Goal: Information Seeking & Learning: Learn about a topic

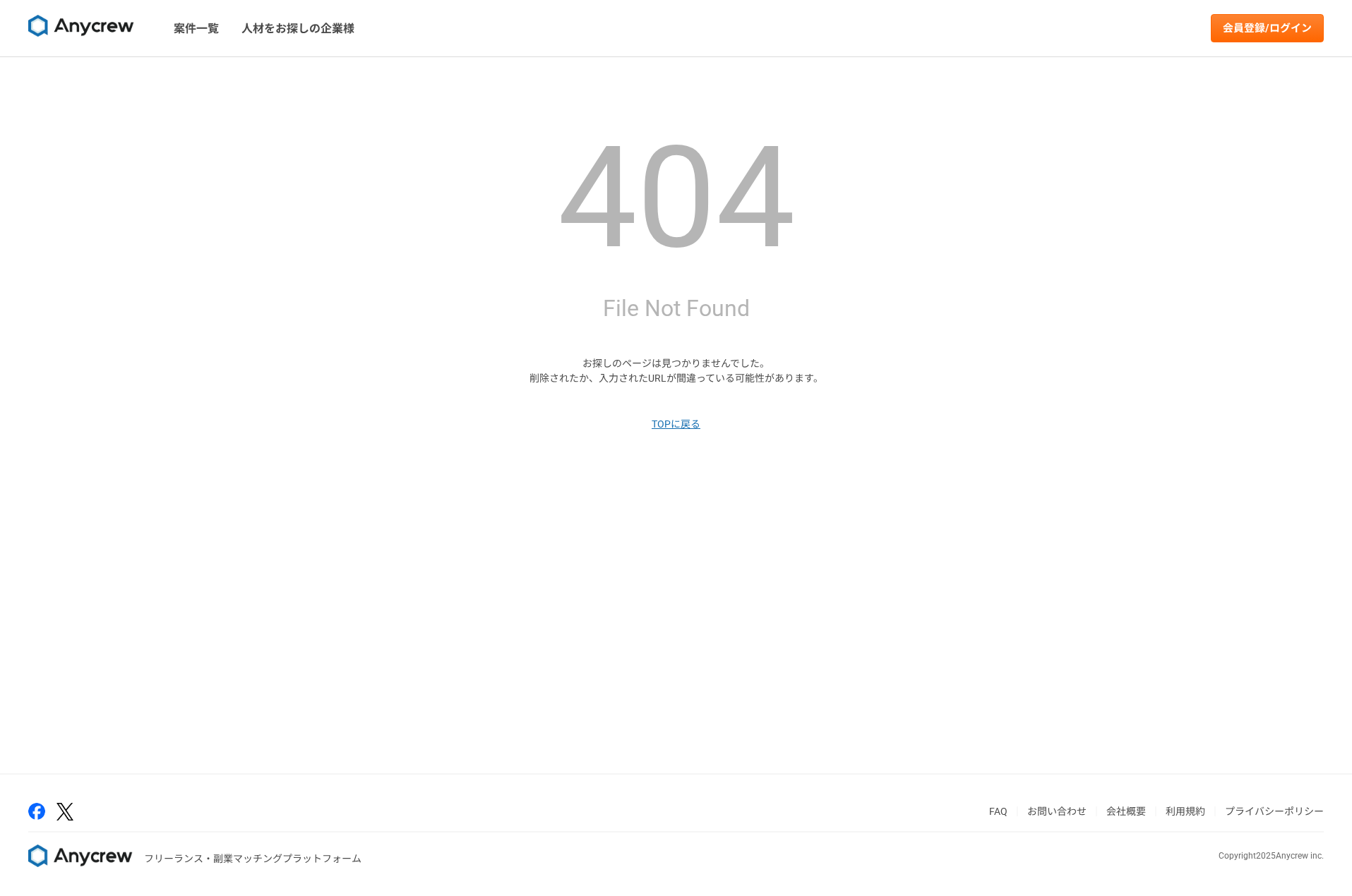
click at [89, 29] on img at bounding box center [81, 26] width 106 height 23
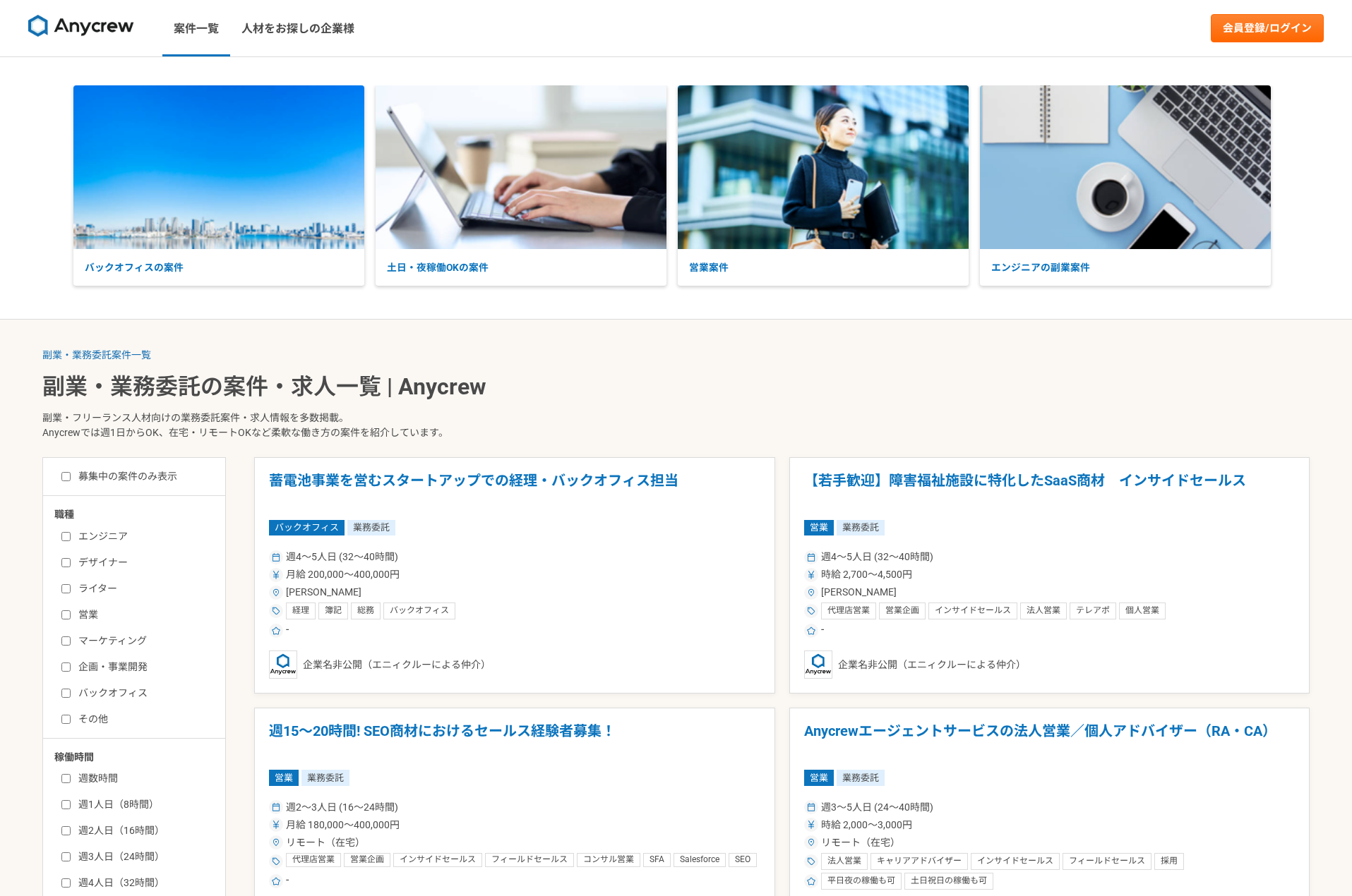
scroll to position [26, 0]
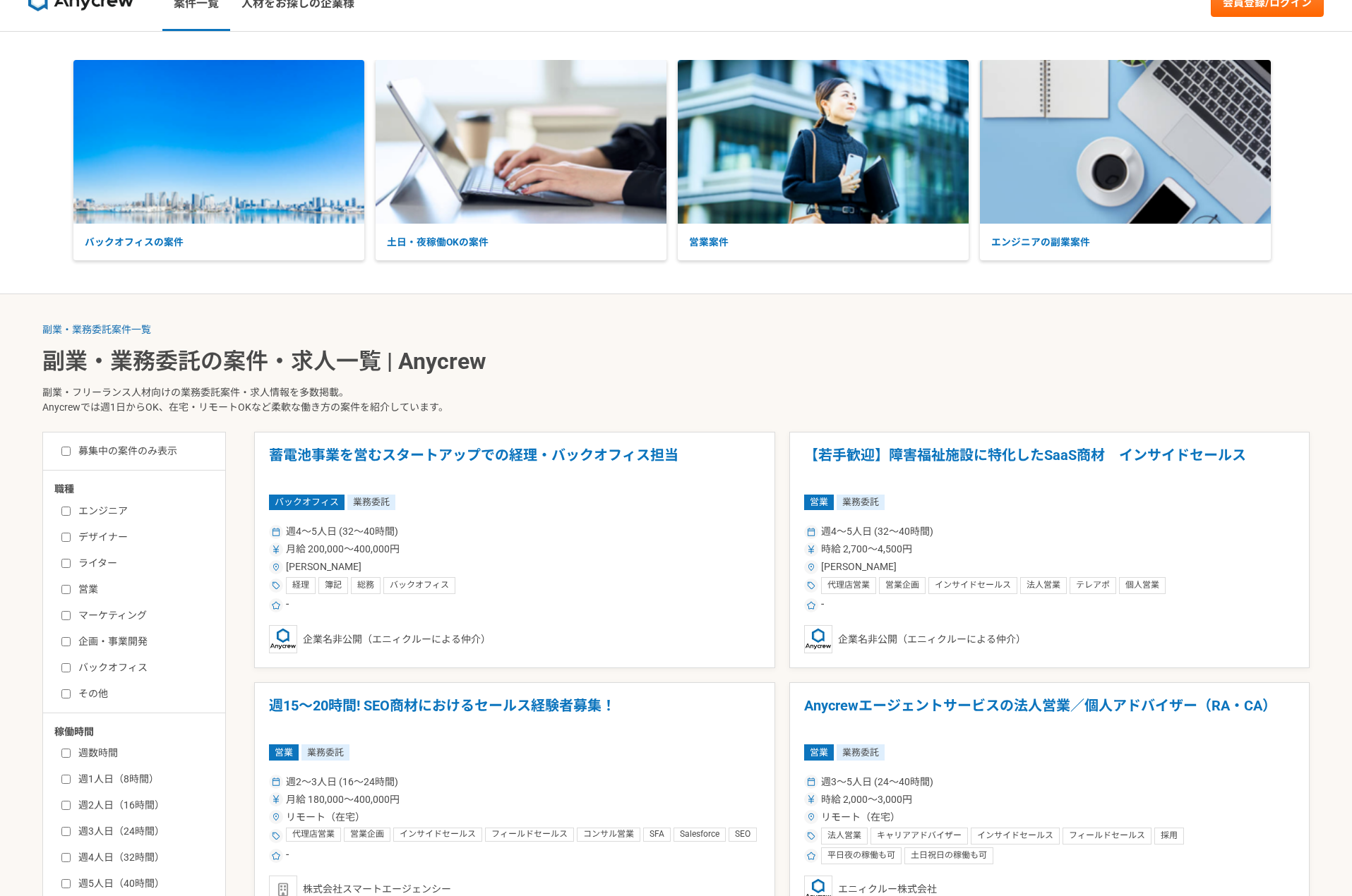
click at [115, 504] on label "エンジニア" at bounding box center [142, 511] width 162 height 15
click at [71, 507] on input "エンジニア" at bounding box center [66, 511] width 9 height 9
checkbox input "true"
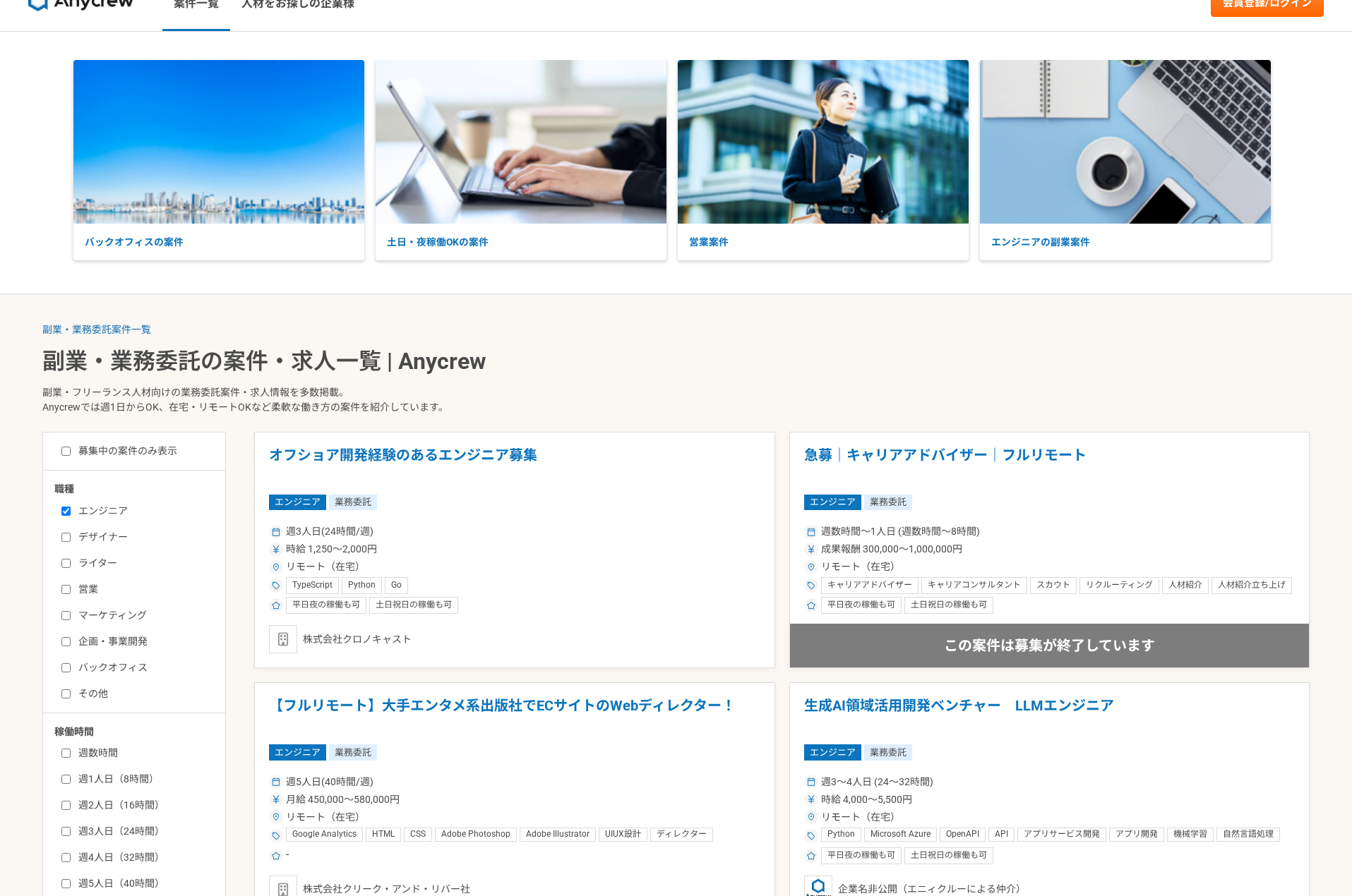
click at [134, 447] on label "募集中の案件のみ表示" at bounding box center [119, 451] width 116 height 15
click at [71, 447] on input "募集中の案件のみ表示" at bounding box center [66, 451] width 9 height 9
checkbox input "true"
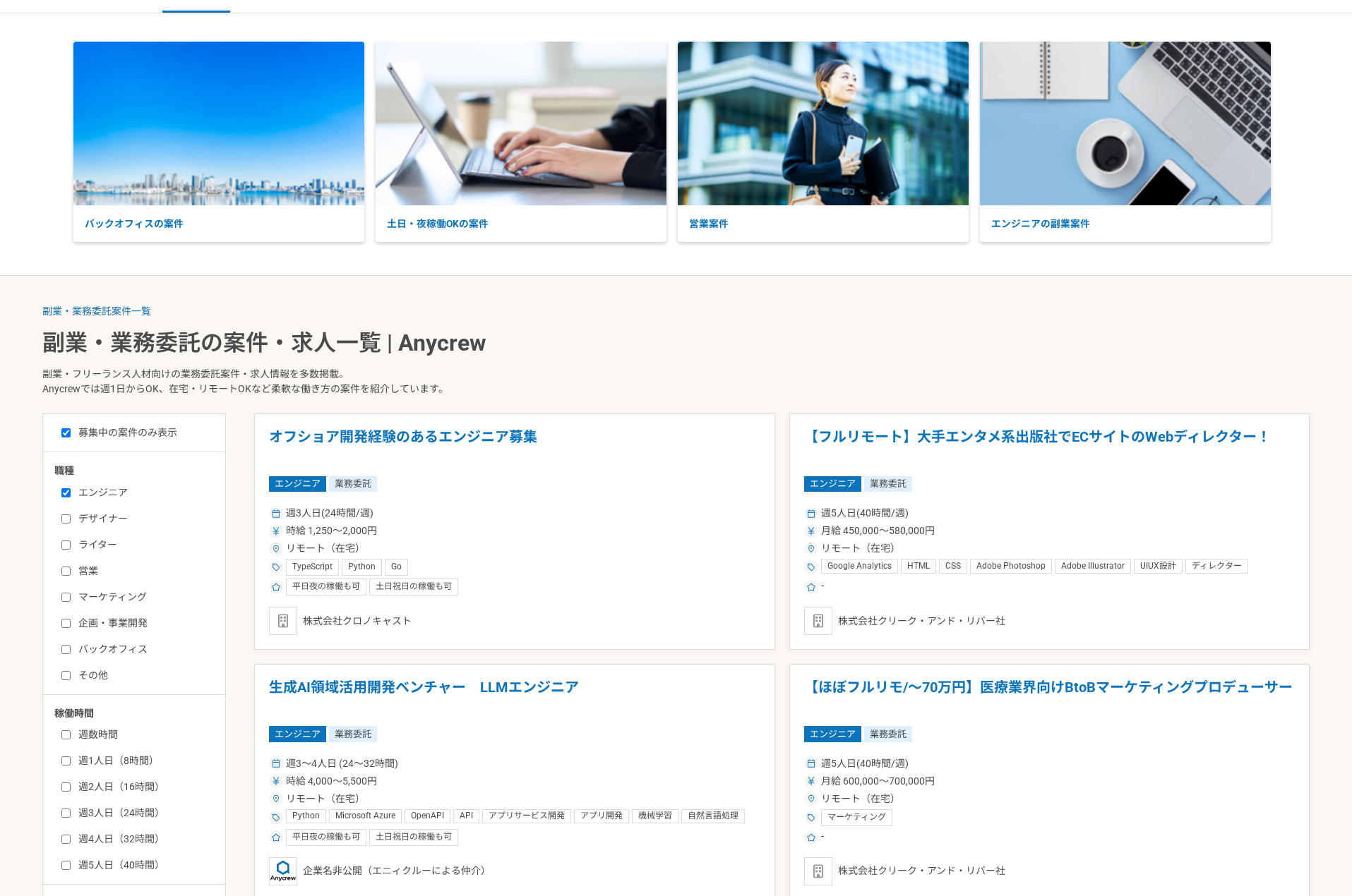
scroll to position [80, 0]
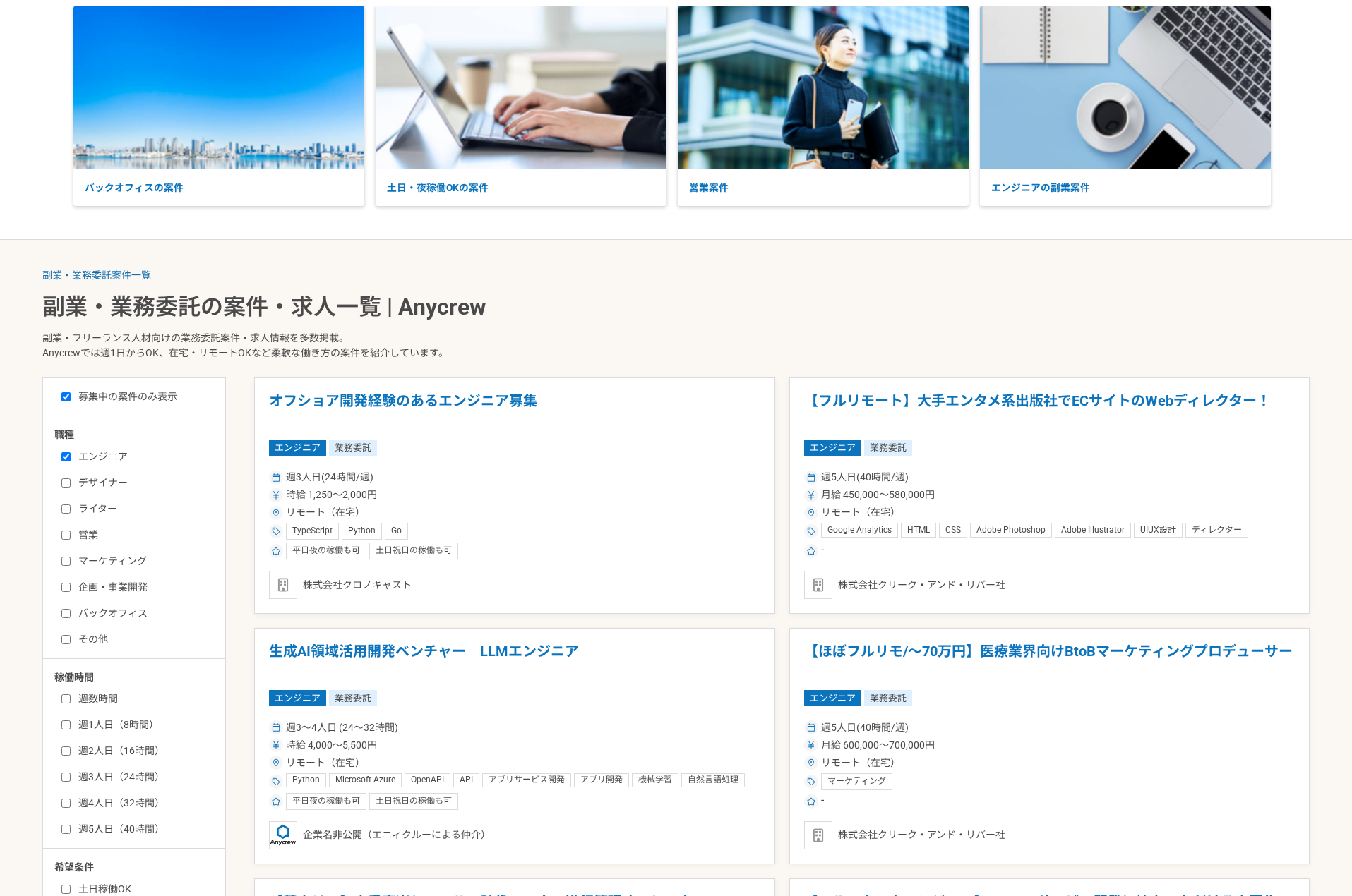
drag, startPoint x: 147, startPoint y: 718, endPoint x: 151, endPoint y: 710, distance: 8.9
click at [146, 718] on label "週1人日（8時間）" at bounding box center [142, 725] width 162 height 15
click at [71, 720] on input "週1人日（8時間）" at bounding box center [66, 725] width 9 height 9
checkbox input "true"
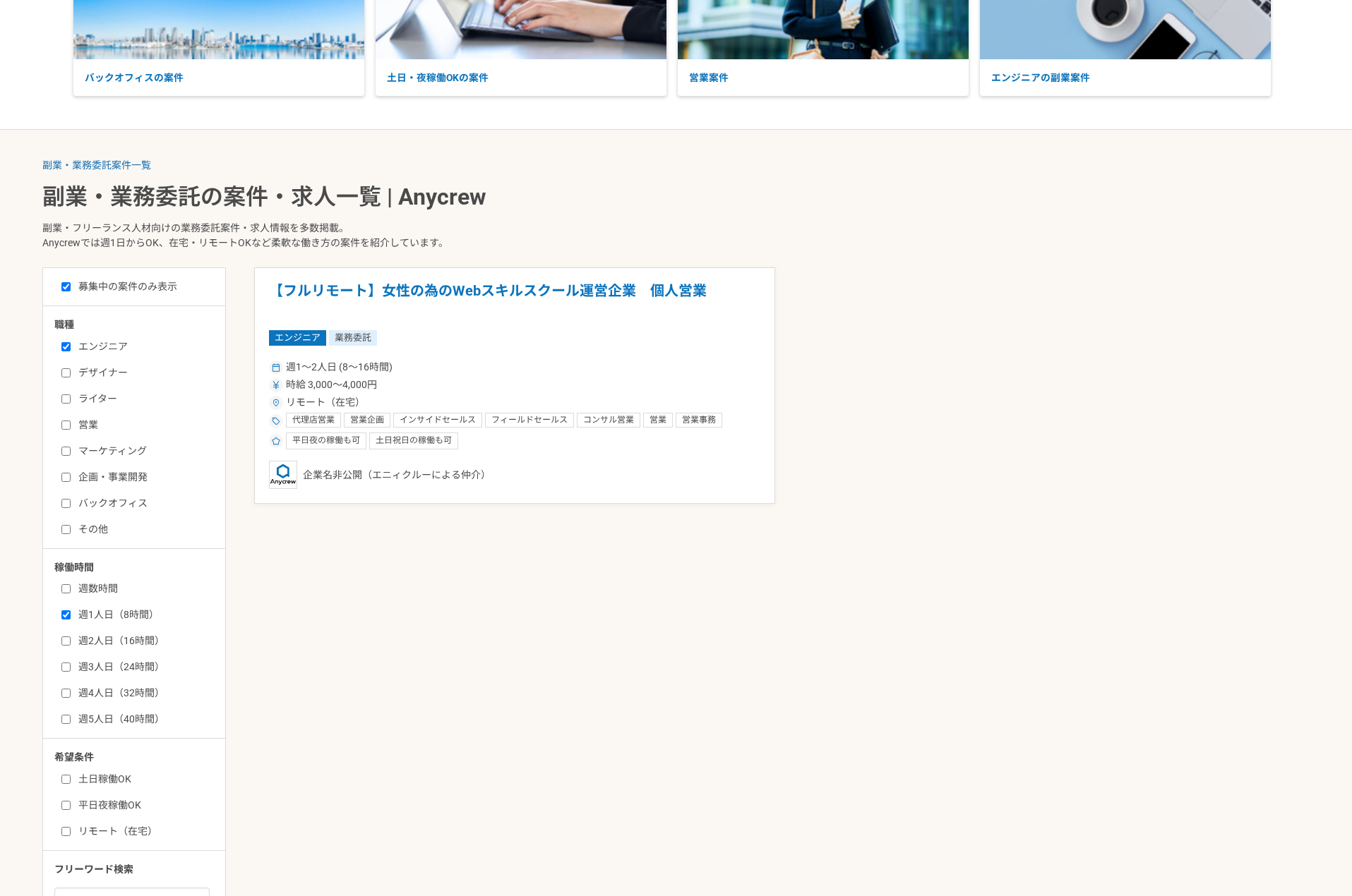
scroll to position [237, 0]
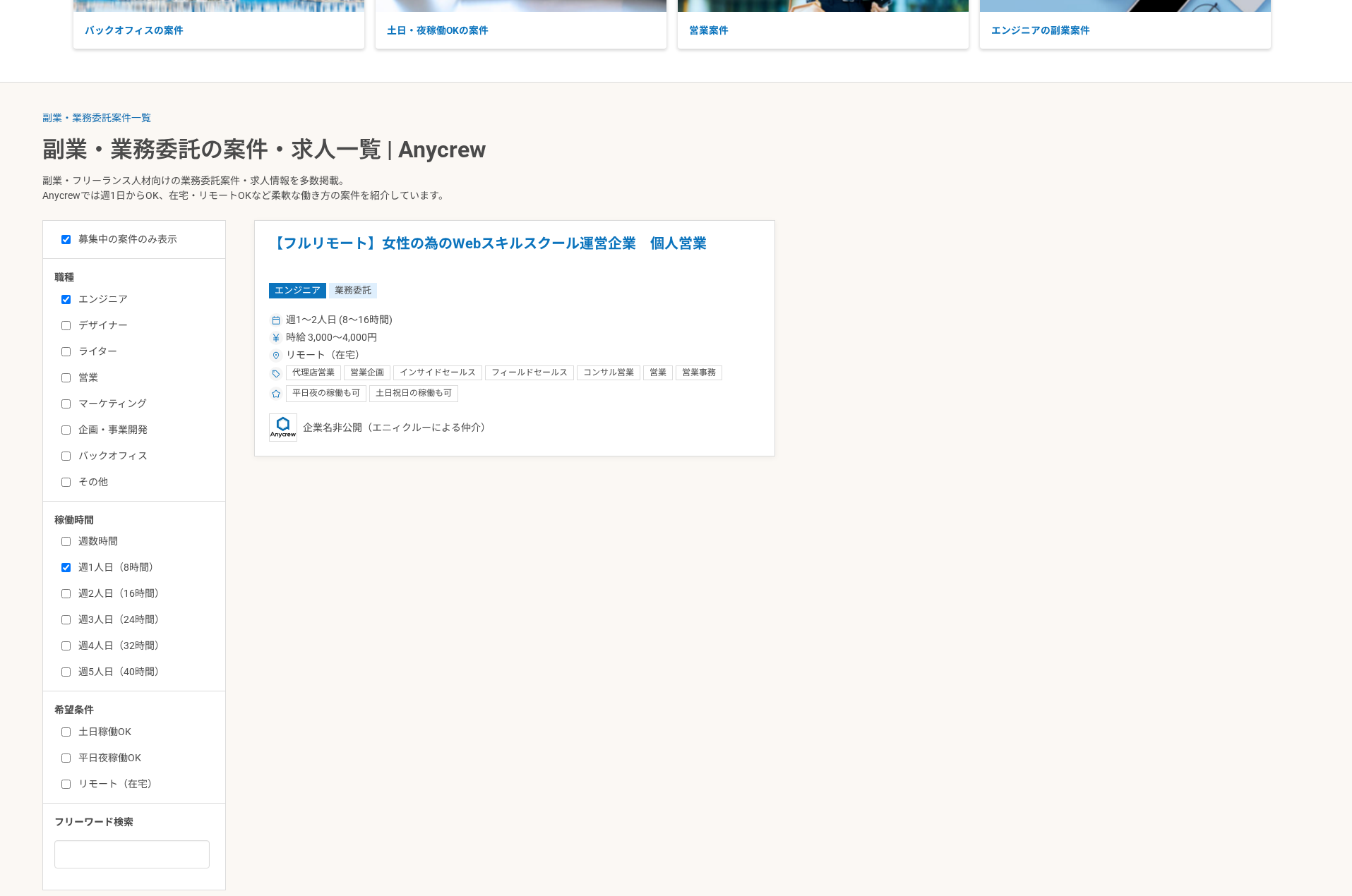
click at [136, 586] on label "週2人日（16時間）" at bounding box center [142, 593] width 162 height 15
click at [71, 589] on input "週2人日（16時間）" at bounding box center [66, 593] width 9 height 9
checkbox input "true"
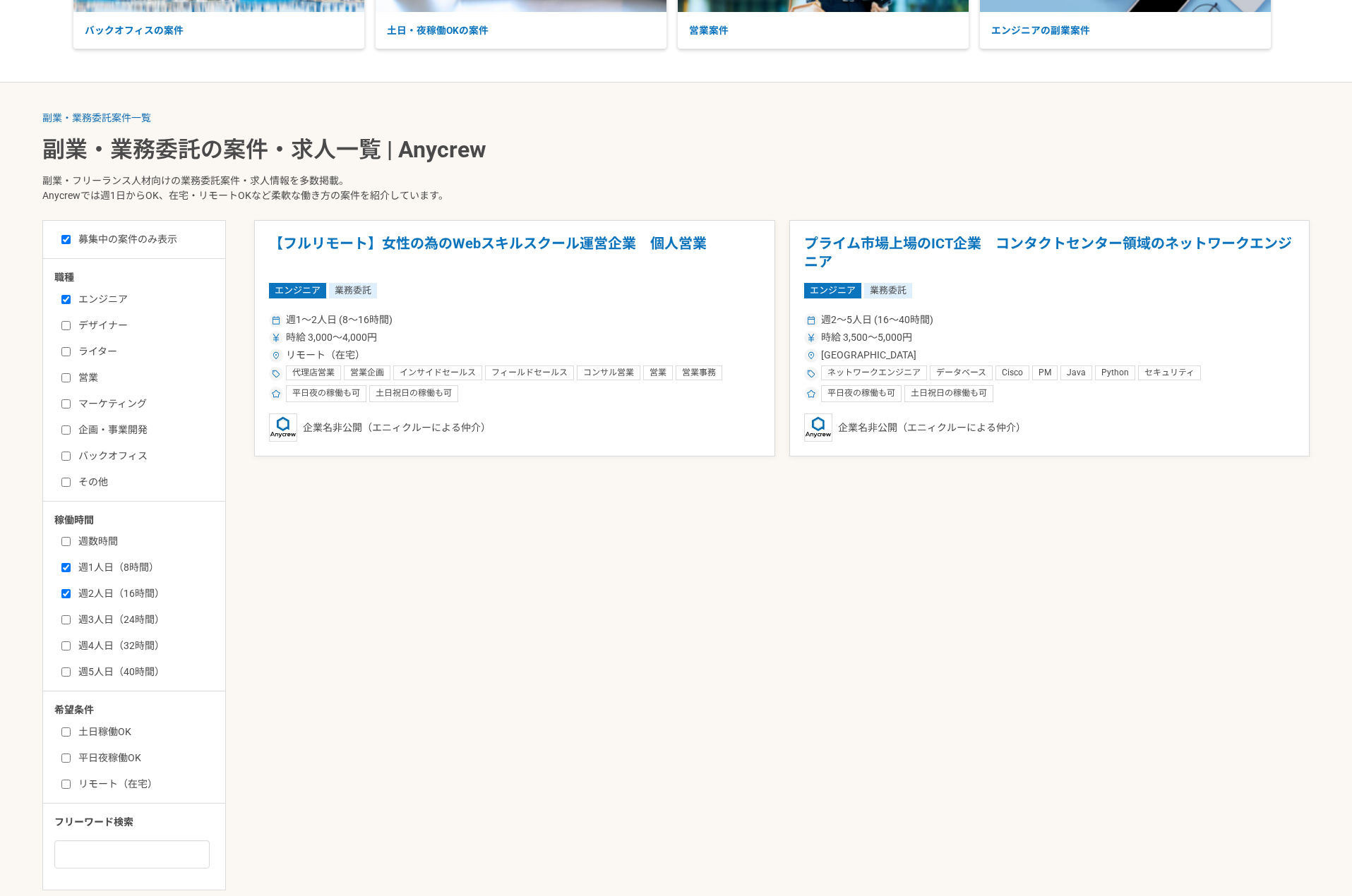
click at [104, 535] on label "週数時間" at bounding box center [142, 541] width 162 height 15
click at [71, 537] on input "週数時間" at bounding box center [66, 541] width 9 height 9
checkbox input "true"
click at [93, 565] on label "週1人日（8時間）" at bounding box center [142, 568] width 162 height 15
click at [71, 565] on input "週1人日（8時間）" at bounding box center [66, 568] width 9 height 9
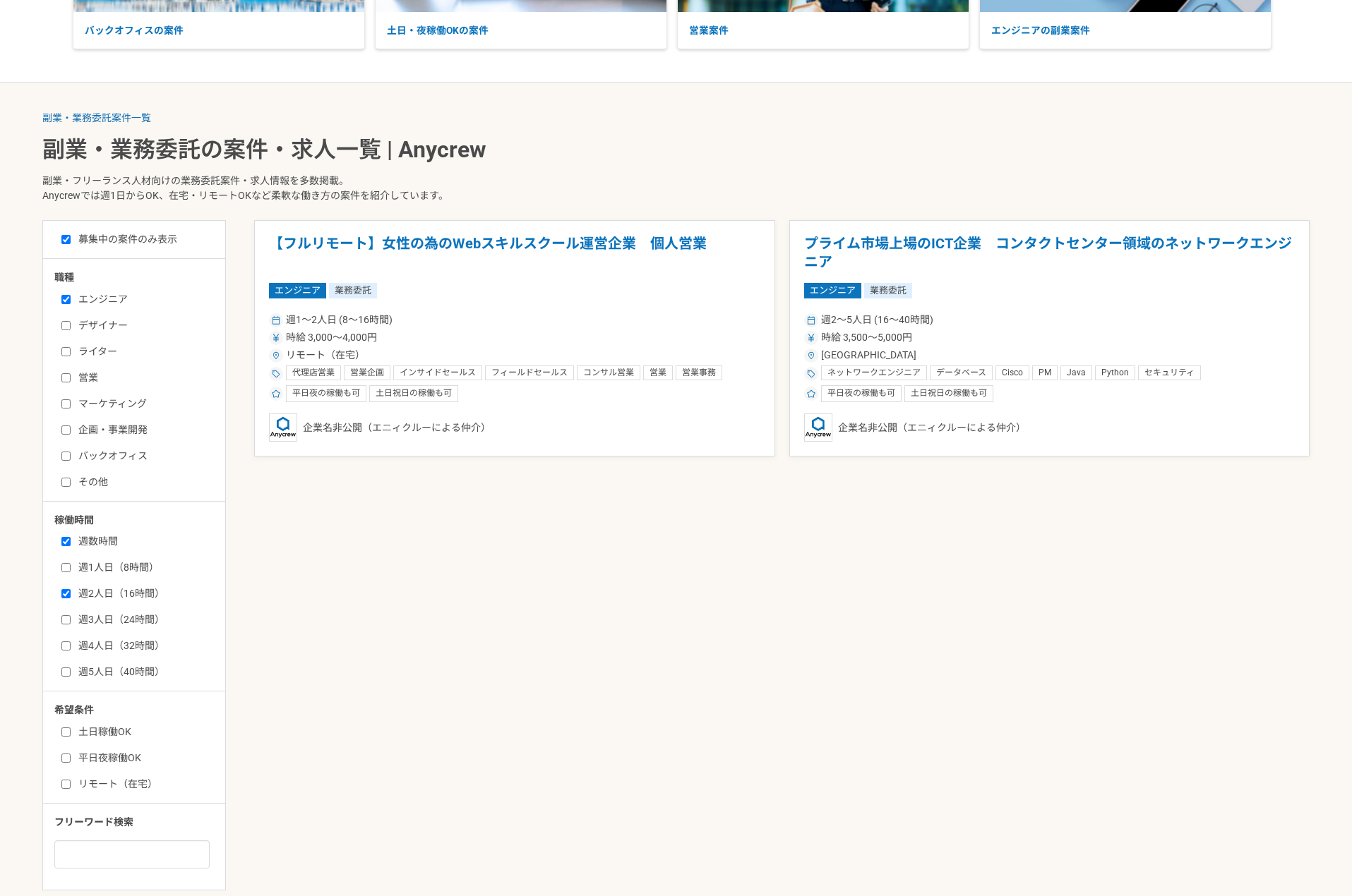
checkbox input "false"
click at [93, 589] on label "週2人日（16時間）" at bounding box center [142, 593] width 162 height 15
click at [71, 589] on input "週2人日（16時間）" at bounding box center [66, 593] width 9 height 9
checkbox input "false"
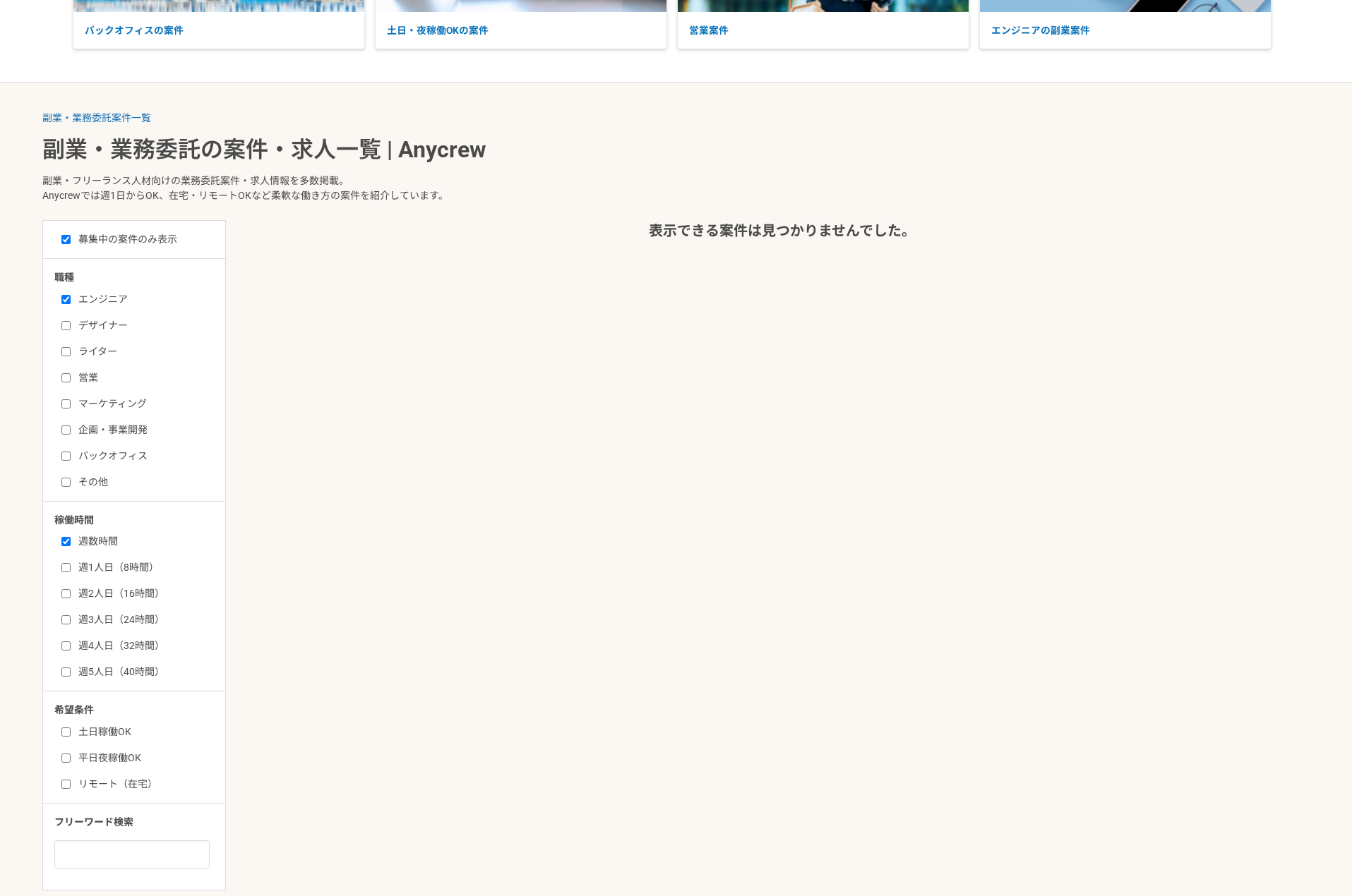
click at [101, 562] on label "週1人日（8時間）" at bounding box center [142, 568] width 162 height 15
click at [71, 563] on input "週1人日（8時間）" at bounding box center [66, 568] width 9 height 9
checkbox input "true"
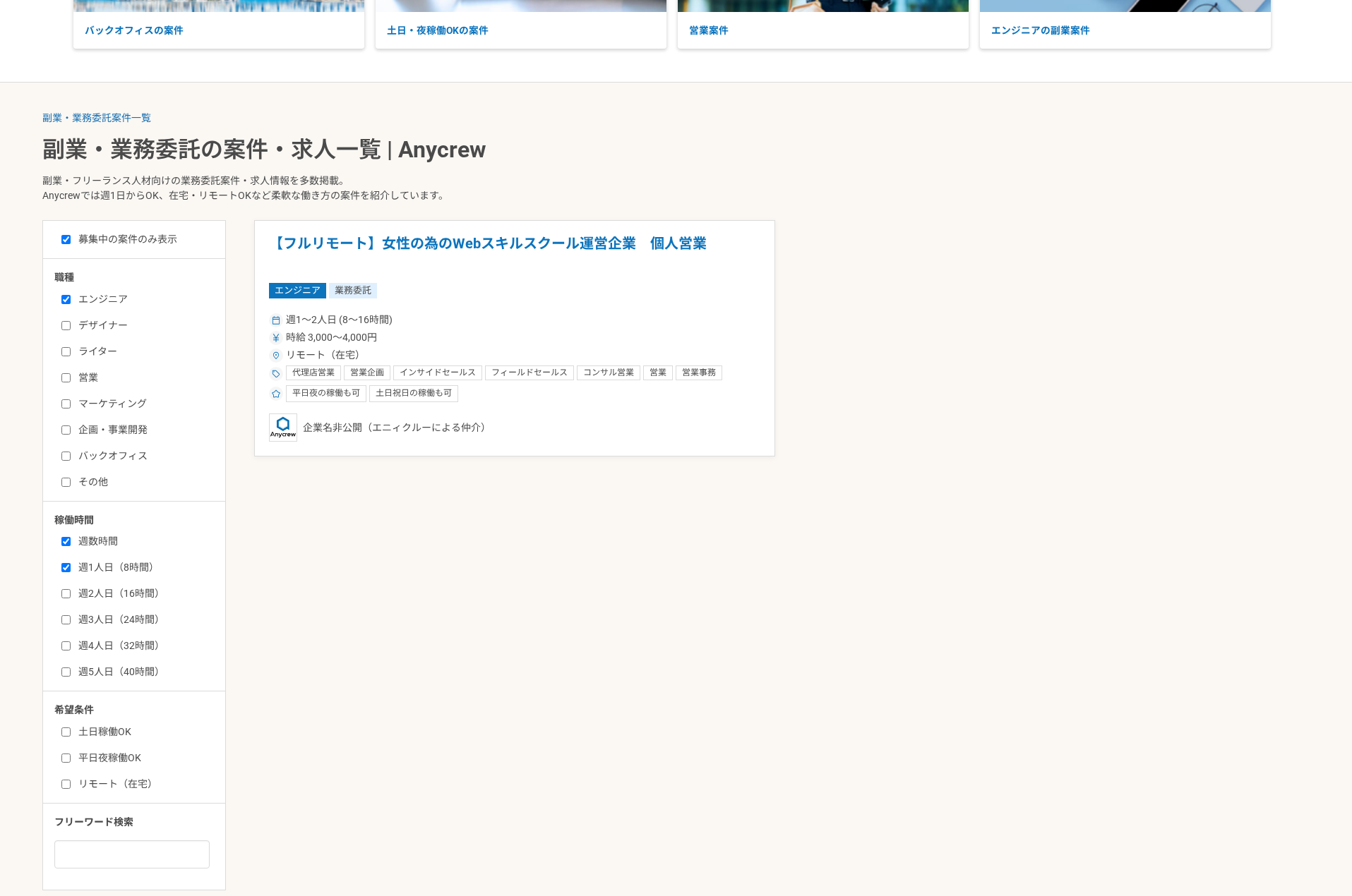
click at [96, 590] on label "週2人日（16時間）" at bounding box center [142, 593] width 162 height 15
click at [71, 590] on input "週2人日（16時間）" at bounding box center [66, 593] width 9 height 9
checkbox input "true"
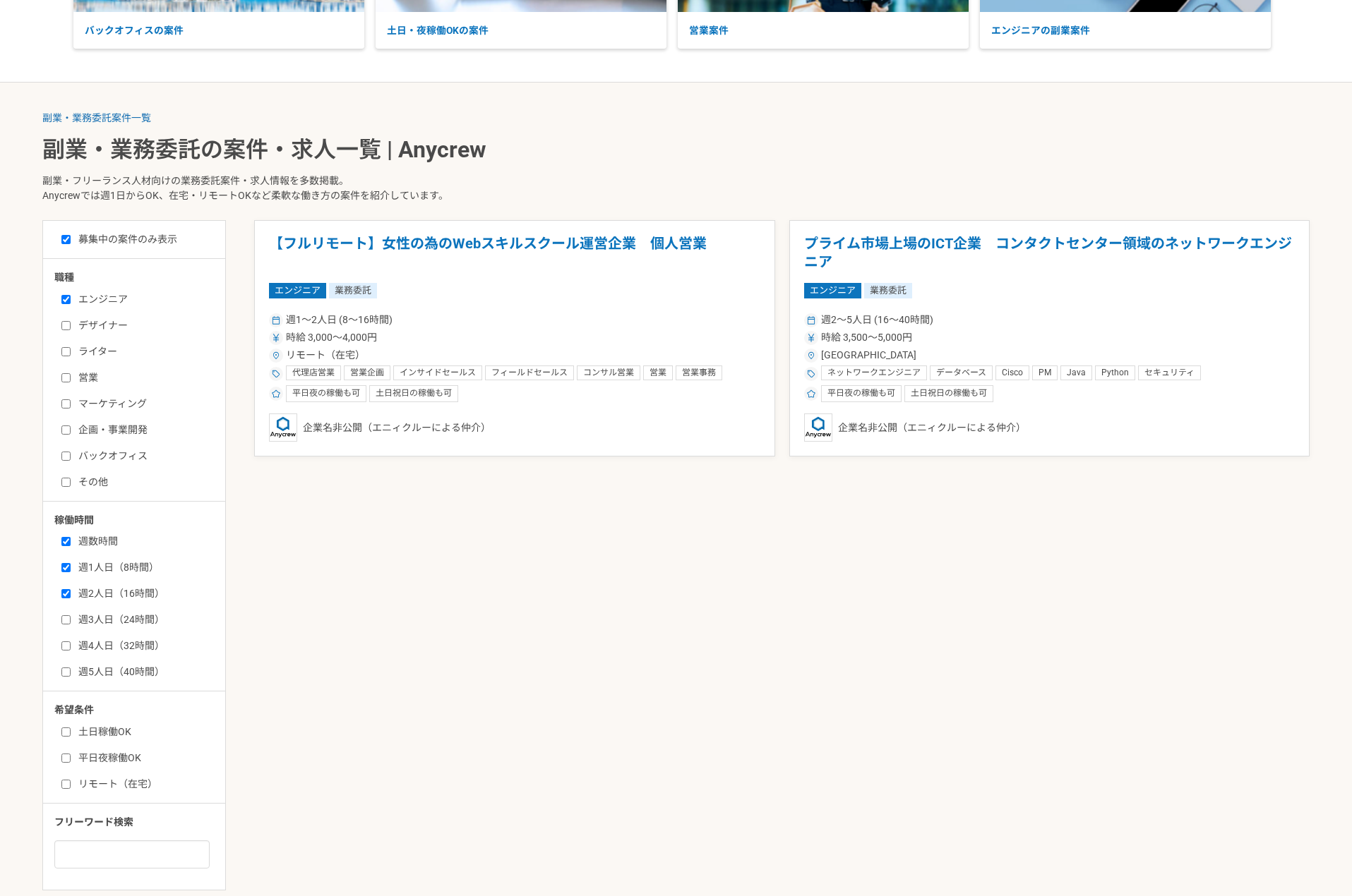
click at [97, 620] on label "週3人日（24時間）" at bounding box center [142, 620] width 162 height 15
click at [71, 620] on input "週3人日（24時間）" at bounding box center [66, 620] width 9 height 9
checkbox input "true"
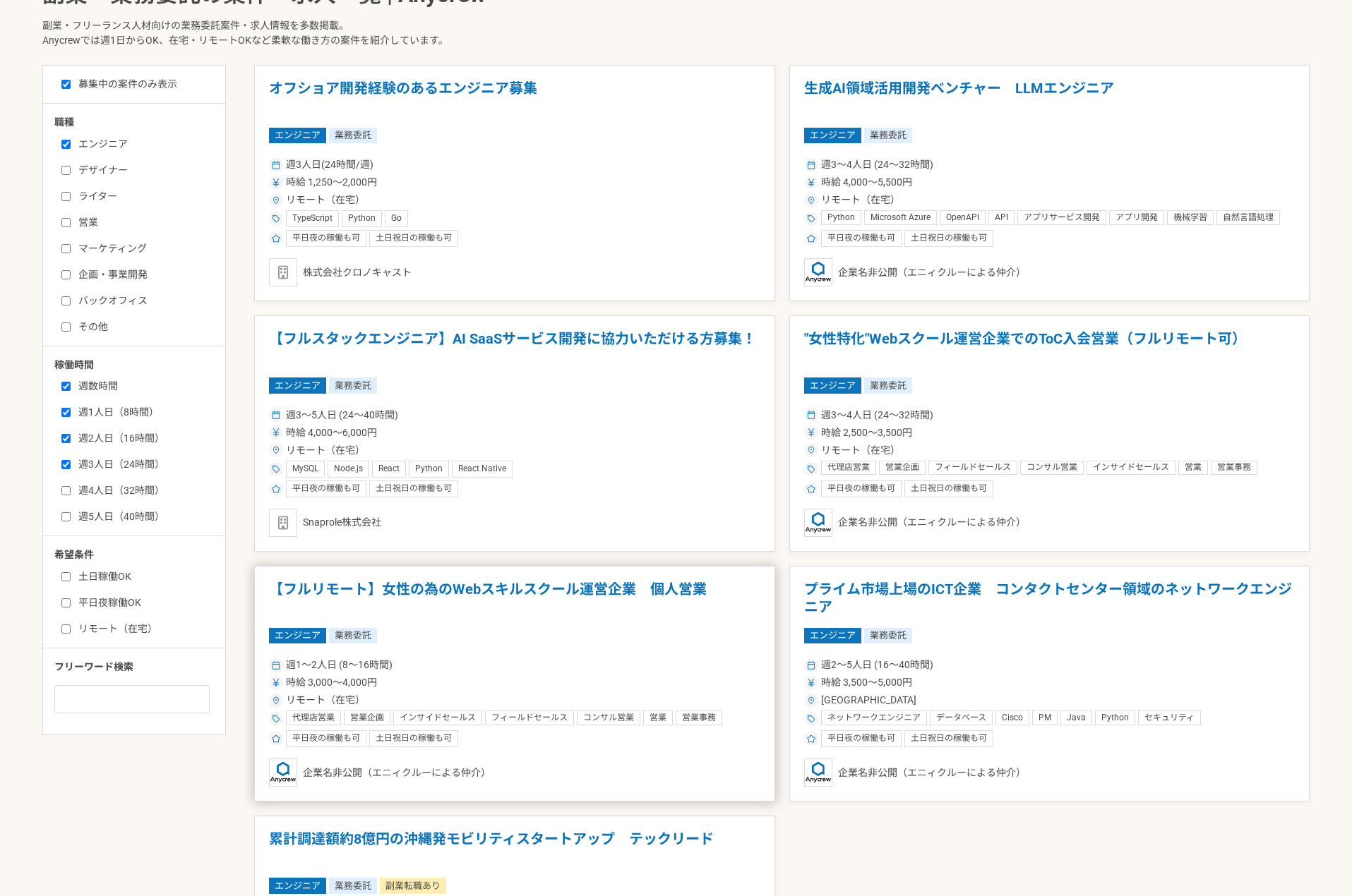
scroll to position [594, 0]
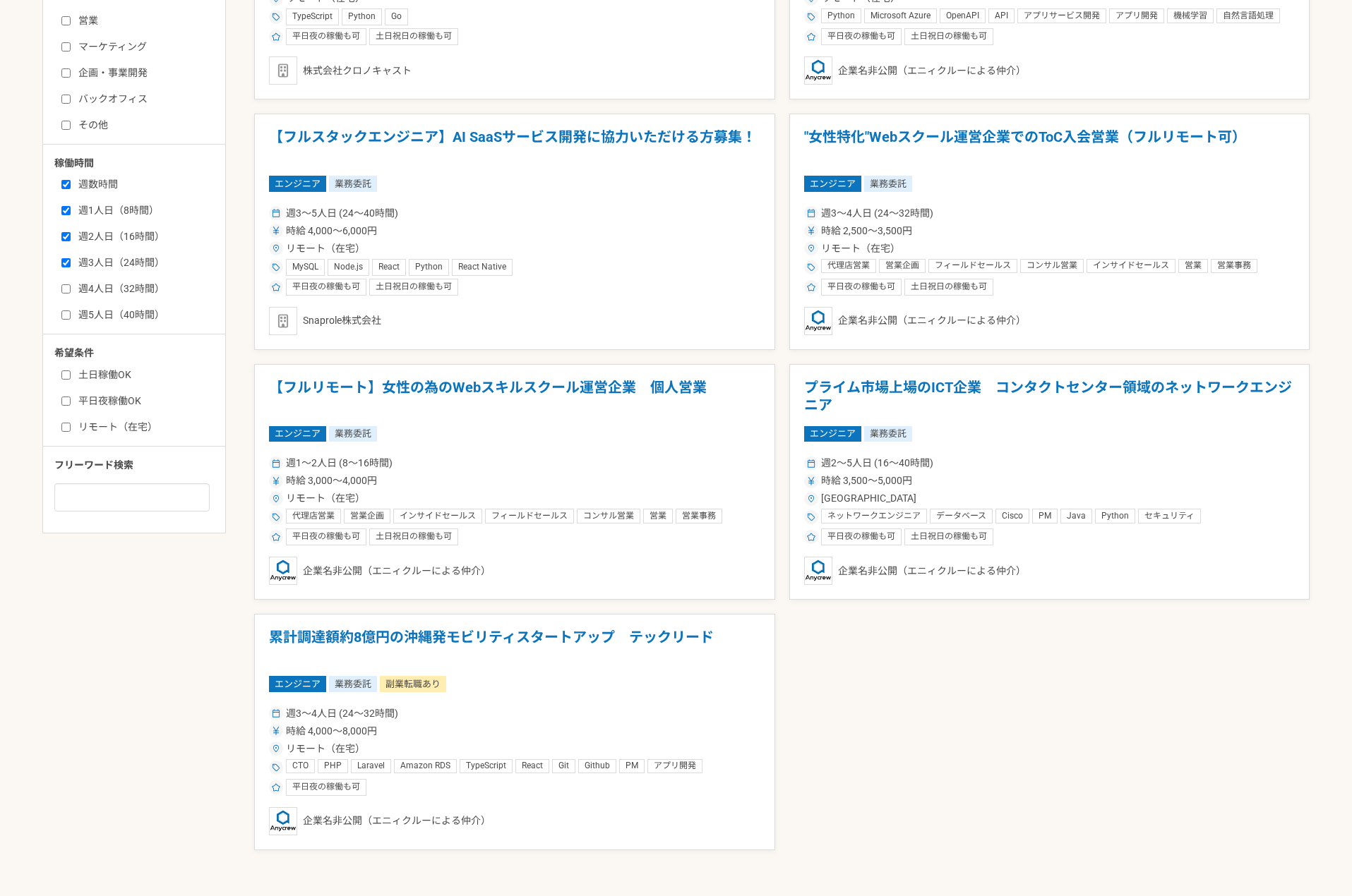
click at [136, 282] on label "週4人日（32時間）" at bounding box center [142, 288] width 162 height 15
click at [71, 284] on input "週4人日（32時間）" at bounding box center [66, 288] width 9 height 9
checkbox input "true"
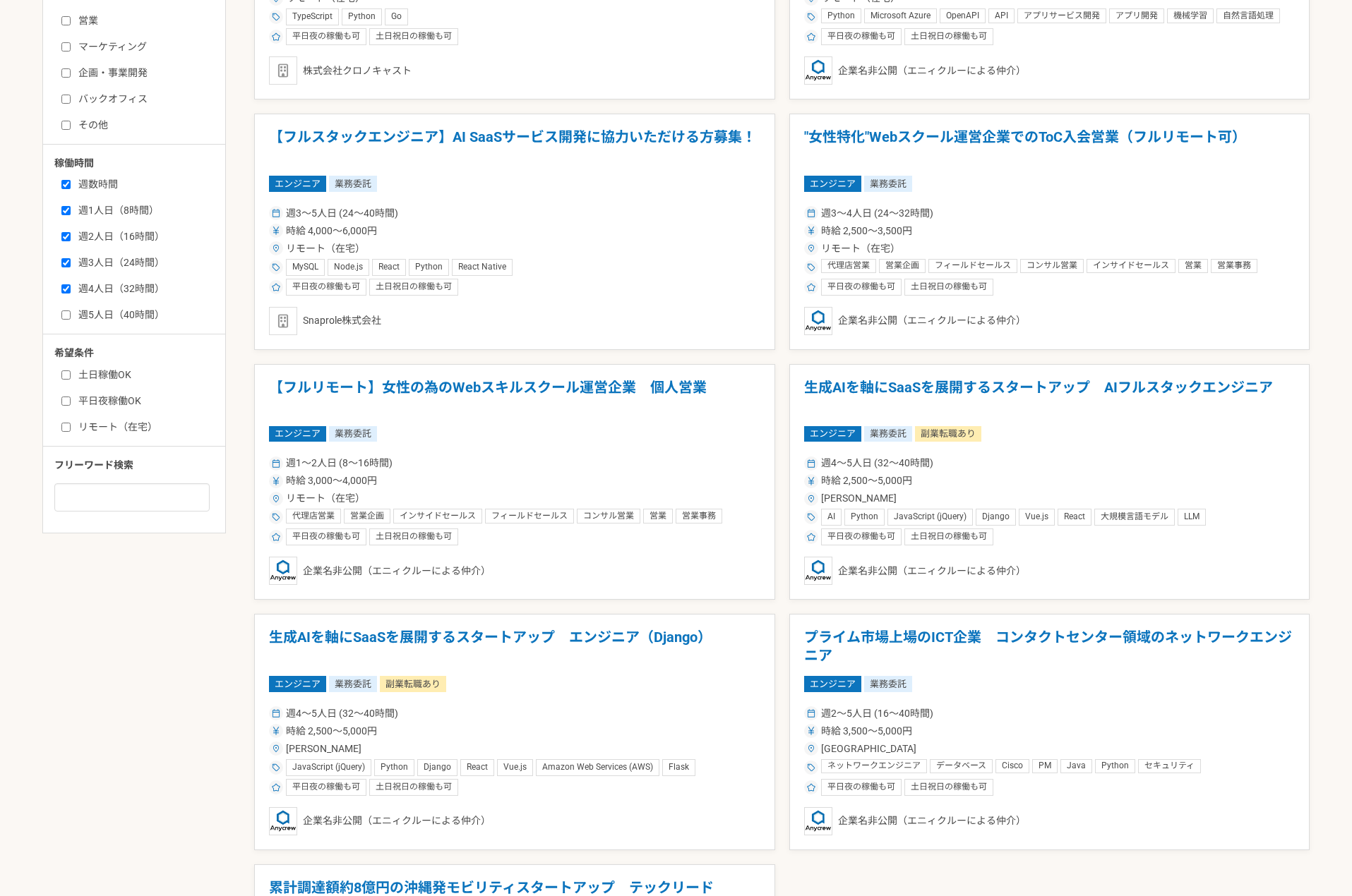
click at [127, 311] on label "週5人日（40時間）" at bounding box center [142, 315] width 162 height 15
click at [71, 311] on input "週5人日（40時間）" at bounding box center [66, 315] width 9 height 9
checkbox input "true"
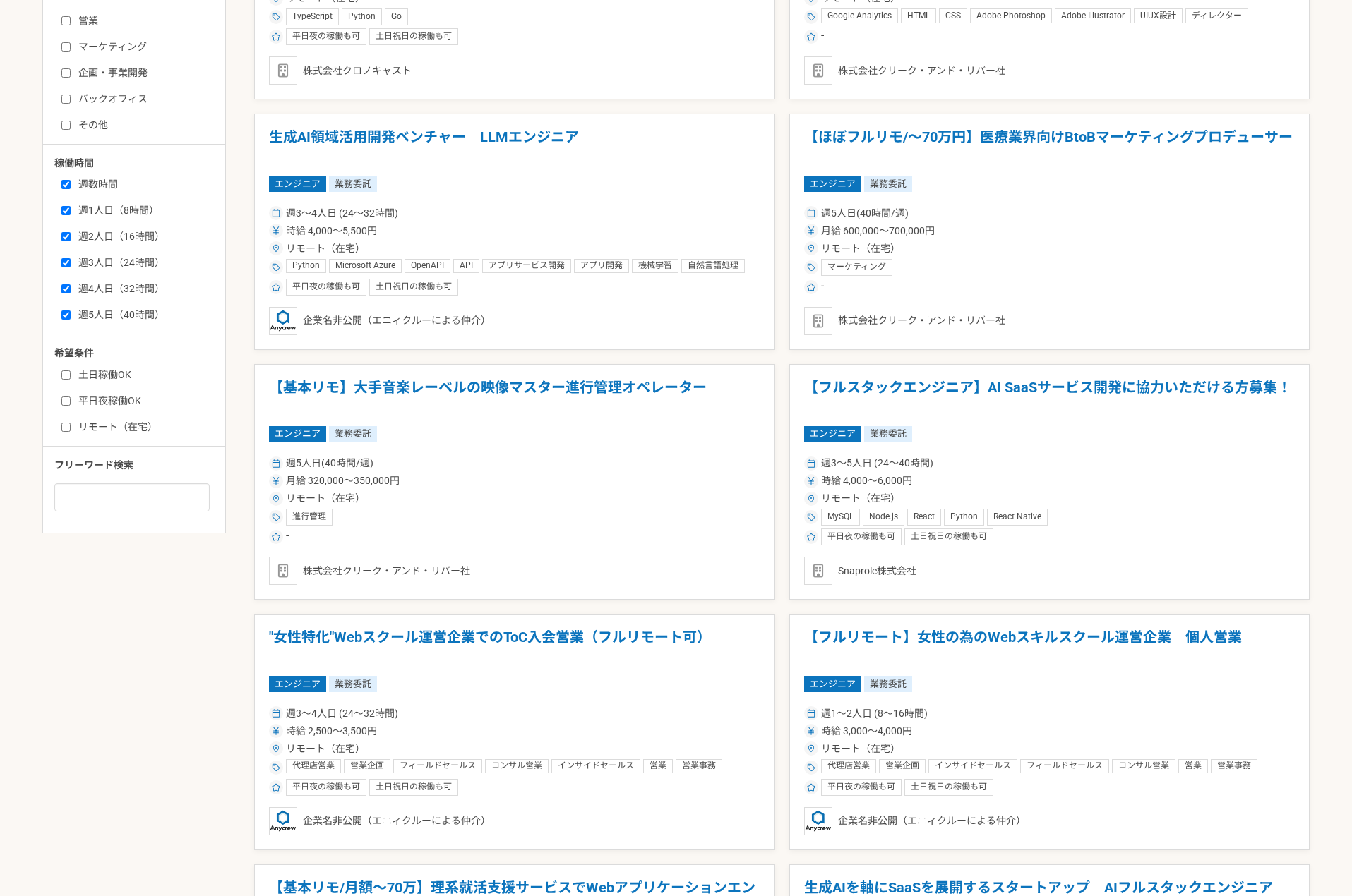
click at [131, 285] on label "週4人日（32時間）" at bounding box center [142, 288] width 162 height 15
click at [71, 285] on input "週4人日（32時間）" at bounding box center [66, 288] width 9 height 9
checkbox input "false"
click at [130, 258] on label "週3人日（24時間）" at bounding box center [142, 263] width 162 height 15
click at [71, 258] on input "週3人日（24時間）" at bounding box center [66, 263] width 9 height 9
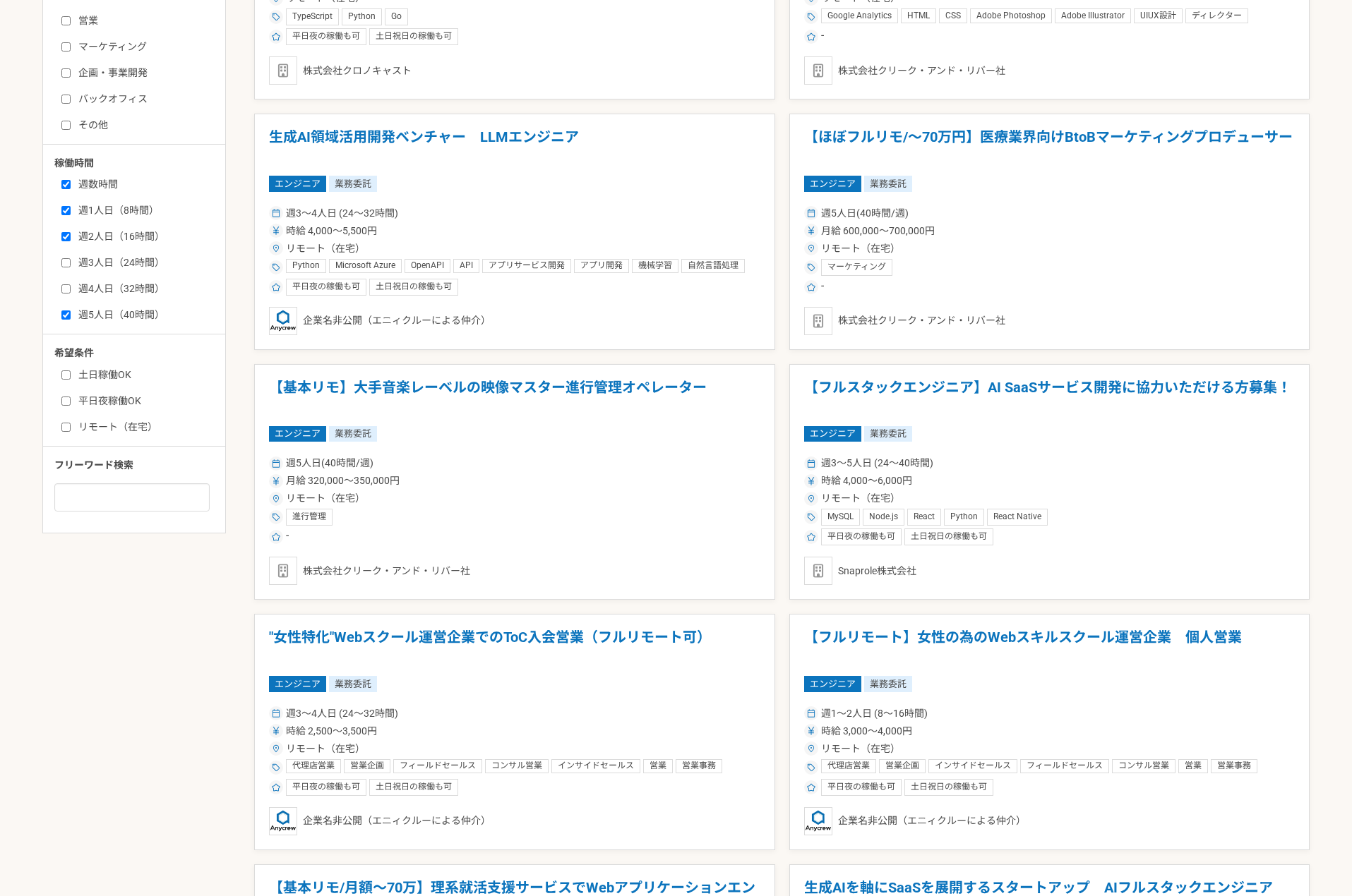
checkbox input "false"
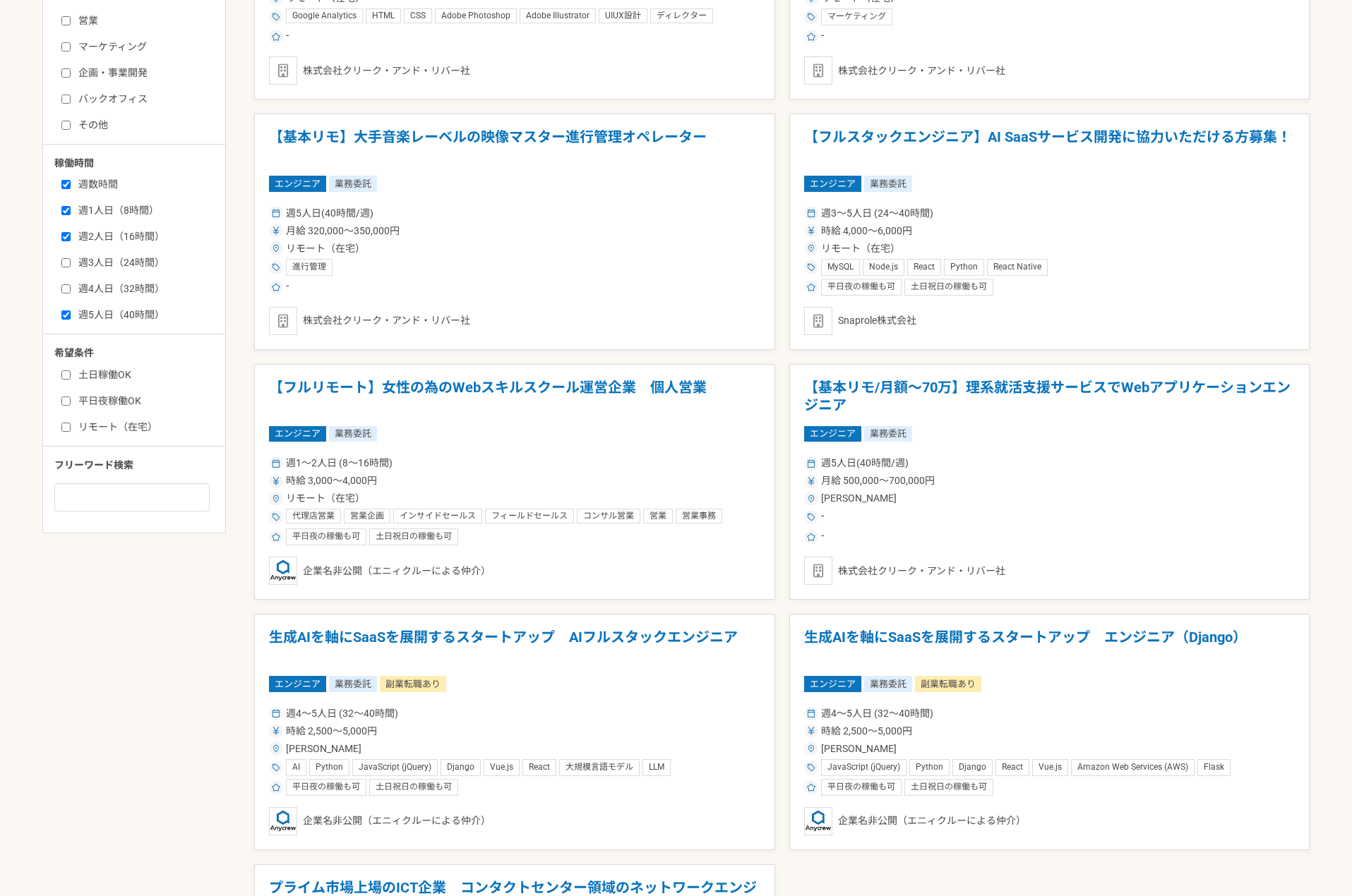
click at [132, 235] on label "週2人日（16時間）" at bounding box center [142, 236] width 162 height 15
click at [71, 235] on input "週2人日（16時間）" at bounding box center [66, 236] width 9 height 9
checkbox input "false"
drag, startPoint x: 129, startPoint y: 204, endPoint x: 129, endPoint y: 193, distance: 11.0
click at [129, 204] on label "週1人日（8時間）" at bounding box center [142, 211] width 162 height 15
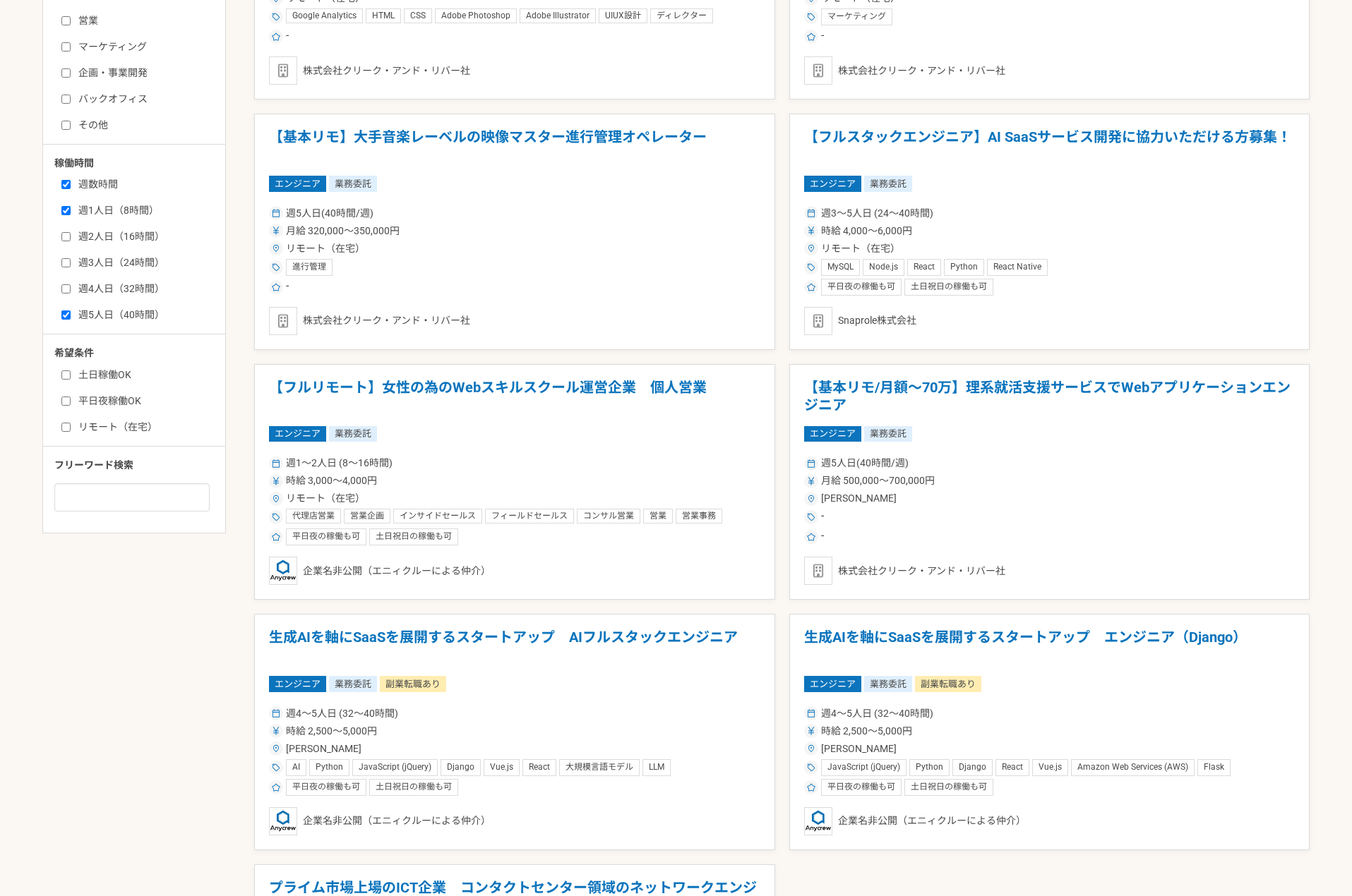
click at [71, 206] on input "週1人日（8時間）" at bounding box center [66, 211] width 9 height 9
checkbox input "false"
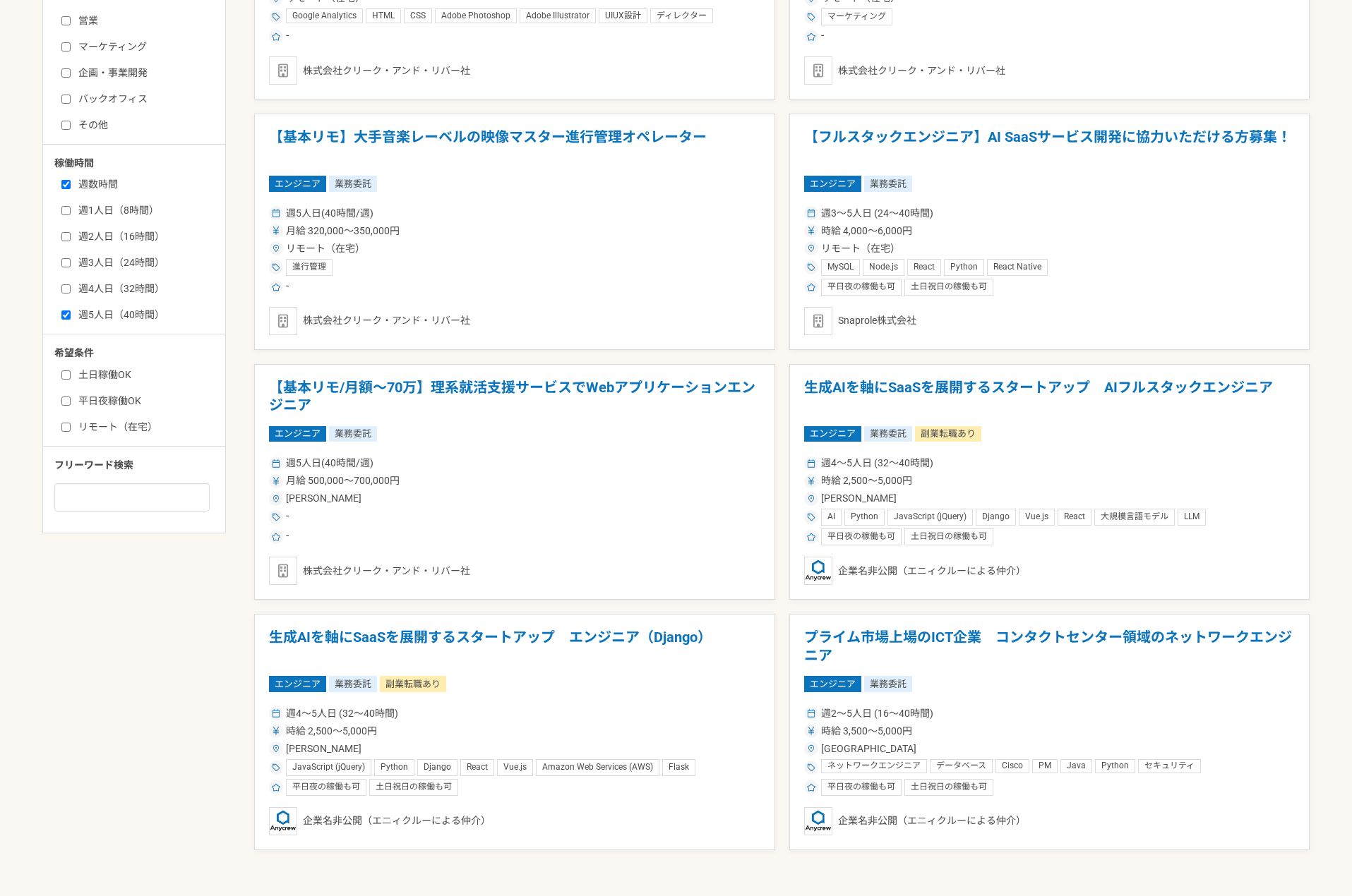
click at [107, 177] on label "週数時間" at bounding box center [142, 184] width 162 height 15
click at [71, 180] on input "週数時間" at bounding box center [66, 184] width 9 height 9
checkbox input "false"
click at [133, 420] on label "リモート（在宅）" at bounding box center [142, 427] width 162 height 15
click at [71, 423] on input "リモート（在宅）" at bounding box center [66, 427] width 9 height 9
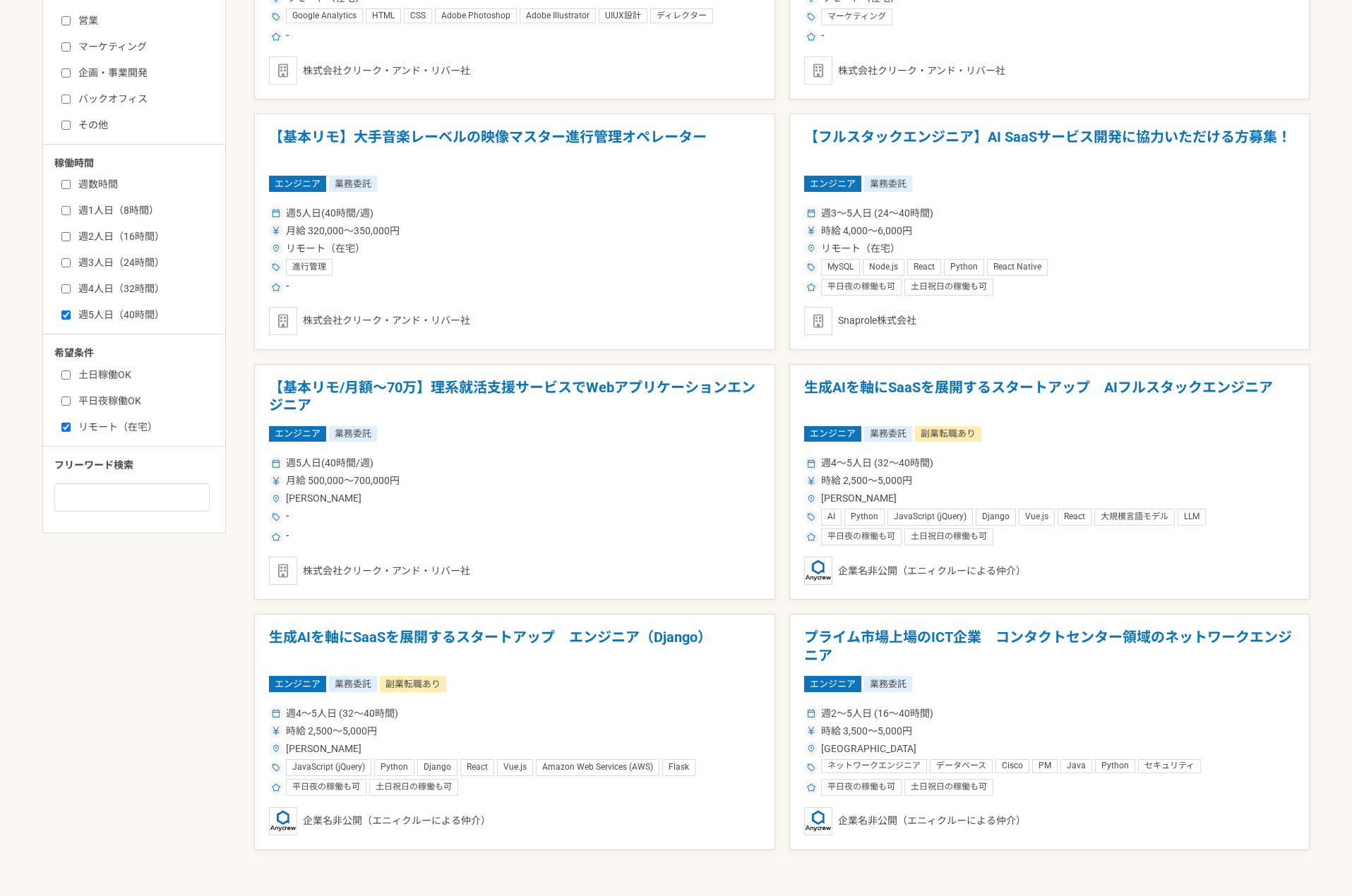
checkbox input "true"
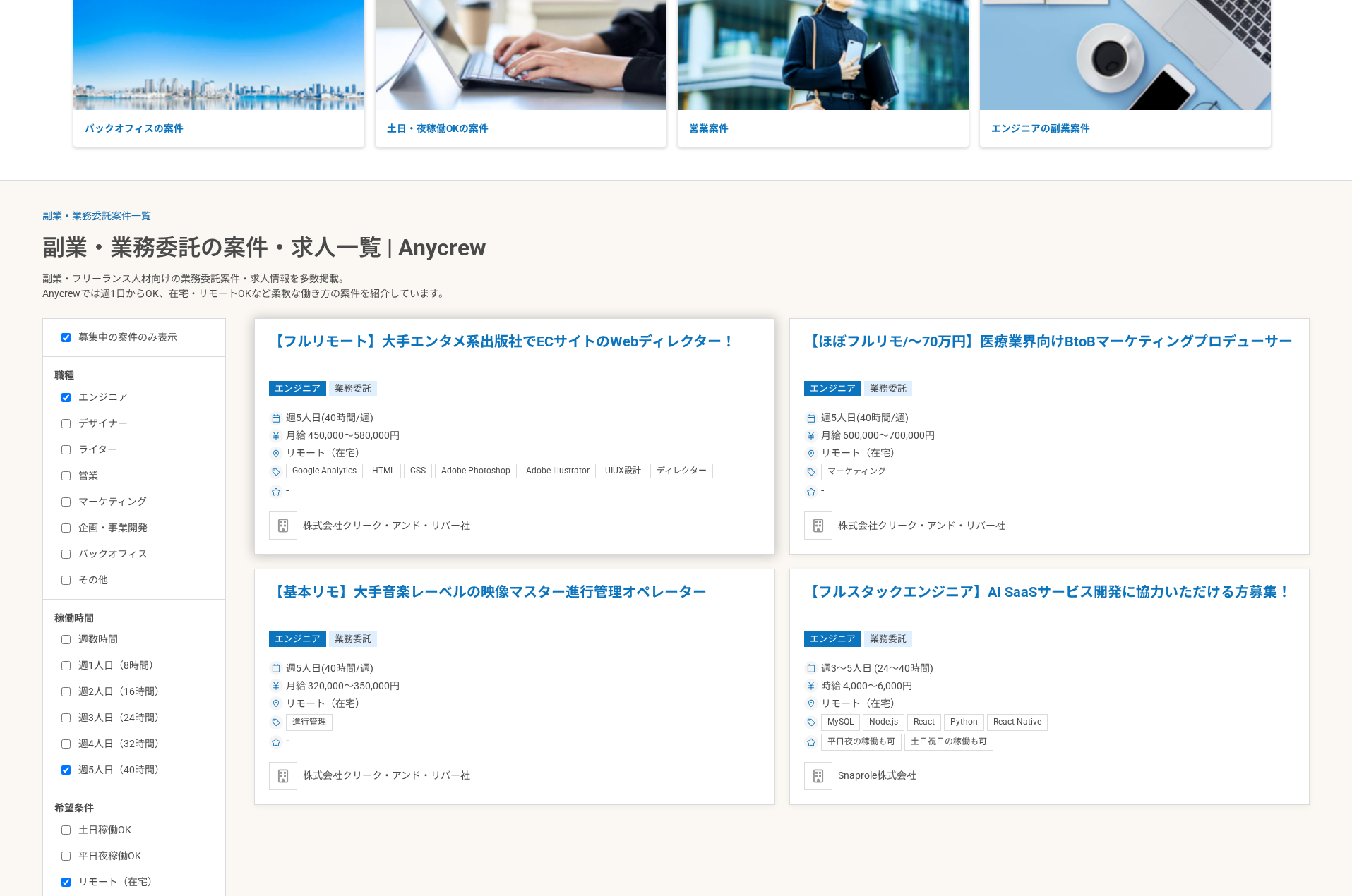
scroll to position [142, 0]
